Goal: Find specific fact: Find specific page/section

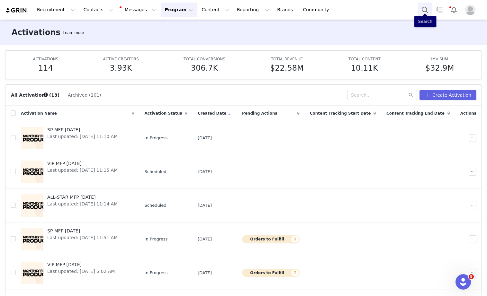
click at [425, 11] on button "Search" at bounding box center [425, 10] width 14 height 14
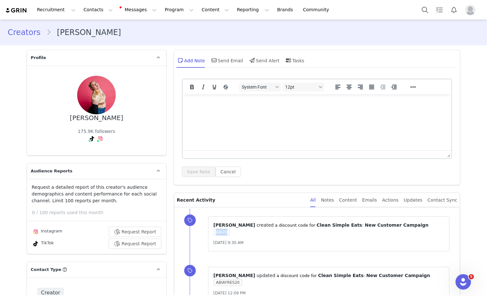
drag, startPoint x: 226, startPoint y: 232, endPoint x: 214, endPoint y: 233, distance: 13.0
click at [214, 233] on span "ABI20" at bounding box center [222, 232] width 16 height 7
copy span "ABI20"
click at [426, 10] on button "Search" at bounding box center [425, 10] width 14 height 14
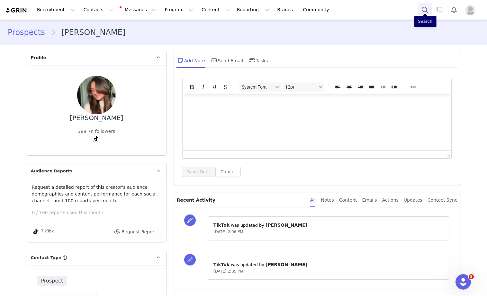
click at [424, 7] on button "Search" at bounding box center [425, 10] width 14 height 14
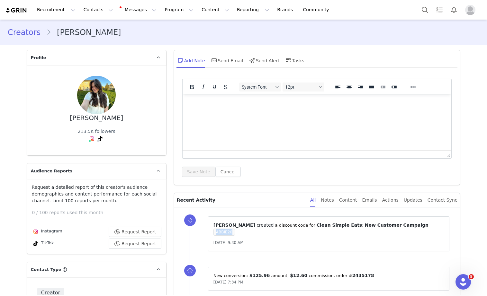
drag, startPoint x: 231, startPoint y: 232, endPoint x: 216, endPoint y: 232, distance: 14.8
click at [216, 232] on span "ABBIE20" at bounding box center [225, 232] width 22 height 7
copy span "ABBIE20"
click at [424, 12] on button "Search" at bounding box center [425, 10] width 14 height 14
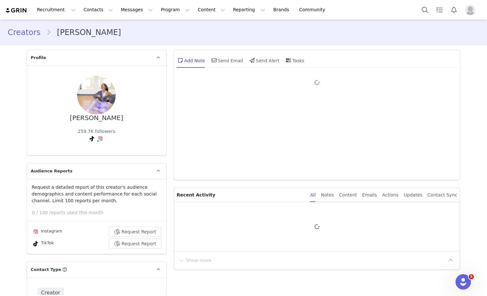
type input "+1 ([GEOGRAPHIC_DATA])"
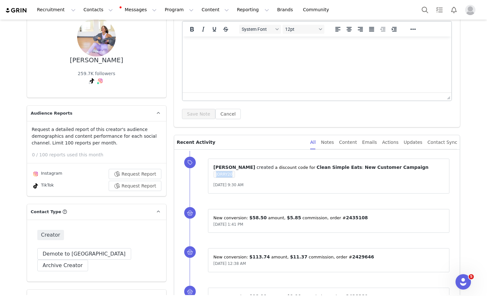
drag, startPoint x: 233, startPoint y: 176, endPoint x: 216, endPoint y: 176, distance: 17.4
click at [216, 176] on span "JORRY20" at bounding box center [225, 174] width 22 height 7
copy span "JORRY20"
